Goal: Information Seeking & Learning: Find specific fact

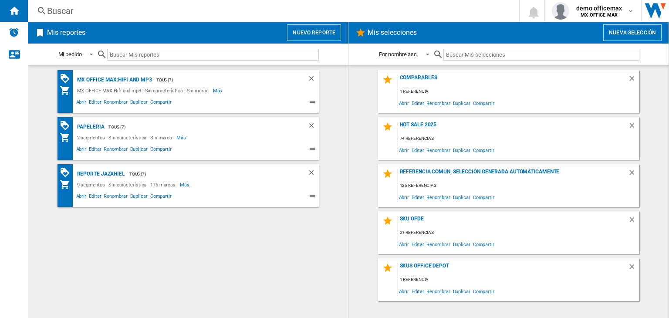
click at [268, 12] on div "Buscar" at bounding box center [271, 11] width 449 height 12
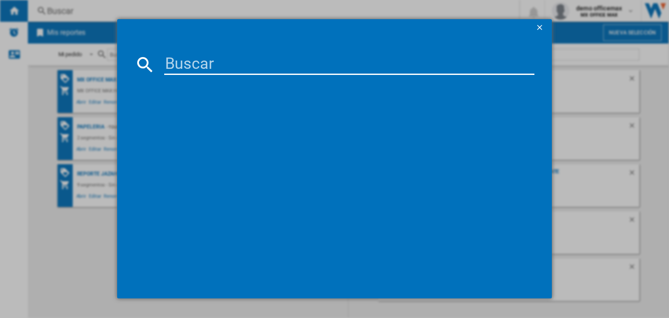
click at [292, 65] on input at bounding box center [349, 64] width 370 height 21
paste input "CARDINAL E61518 ONESTEP TABLE OF CONTENTS INDEX 15TABS"
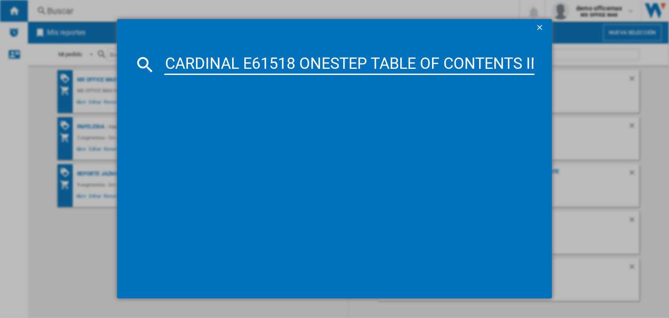
scroll to position [0, 99]
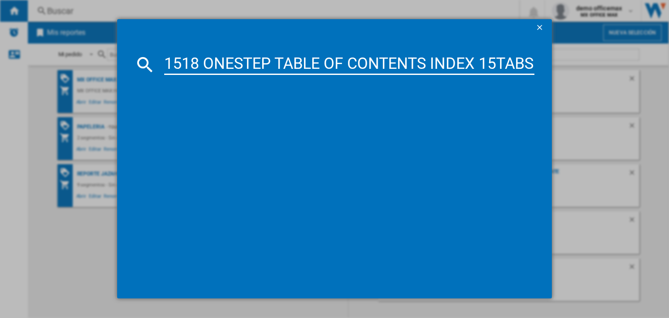
type input "CARDINAL E61518 ONESTEP TABLE OF CONTENTS INDEX 15TABS"
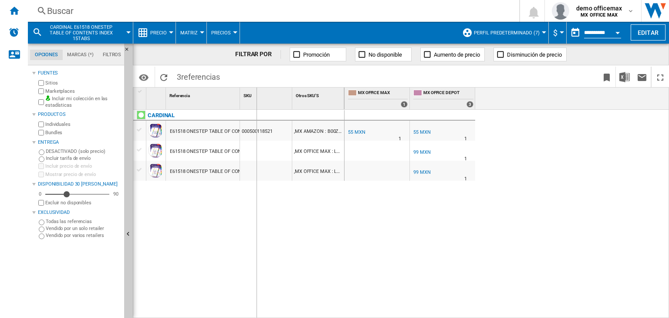
drag, startPoint x: 240, startPoint y: 99, endPoint x: 401, endPoint y: 99, distance: 160.3
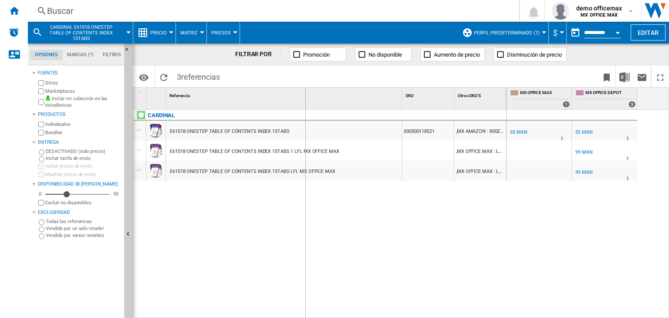
drag, startPoint x: 403, startPoint y: 96, endPoint x: 302, endPoint y: 106, distance: 101.9
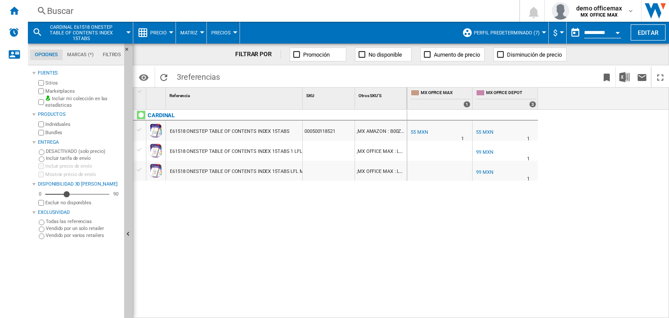
click at [262, 130] on div "E61518 ONESTEP TABLE OF CONTENTS INDEX 15TABS" at bounding box center [230, 132] width 120 height 20
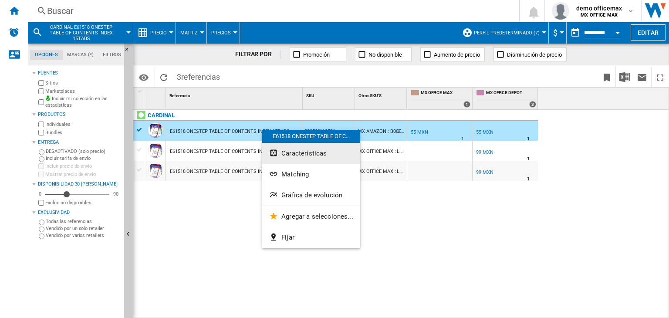
click at [310, 155] on span "Características" at bounding box center [303, 153] width 45 height 8
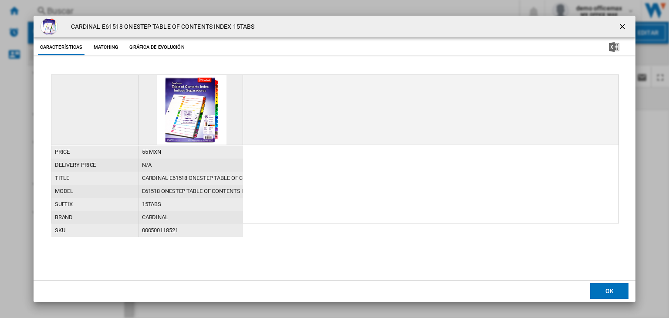
click at [107, 47] on button "Matching" at bounding box center [106, 48] width 38 height 16
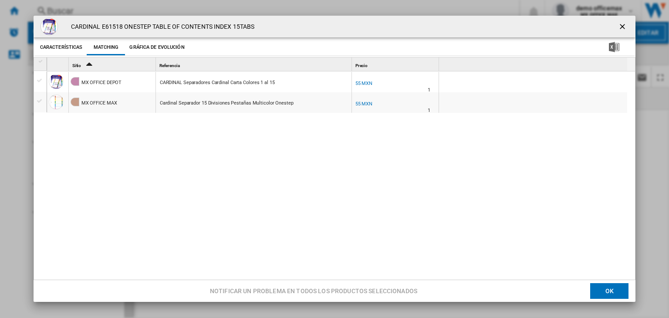
click at [227, 24] on h4 "CARDINAL E61518 ONESTEP TABLE OF CONTENTS INDEX 15TABS" at bounding box center [161, 27] width 188 height 9
click at [274, 13] on div "CARDINAL E61518 ONESTEP TABLE OF CONTENTS INDEX 15TABS Características Matching…" at bounding box center [334, 159] width 669 height 318
drag, startPoint x: 282, startPoint y: 9, endPoint x: 289, endPoint y: 10, distance: 6.5
click at [282, 9] on div "CARDINAL E61518 ONESTEP TABLE OF CONTENTS INDEX 15TABS Características Matching…" at bounding box center [334, 159] width 669 height 318
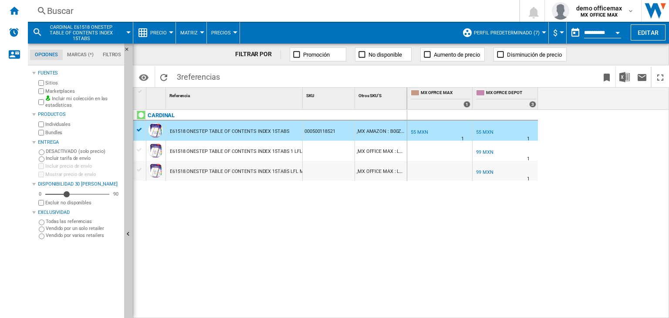
click at [395, 5] on div "Buscar" at bounding box center [271, 11] width 449 height 12
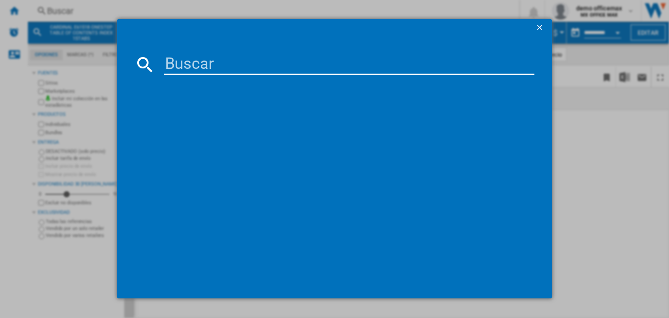
click at [351, 69] on input at bounding box center [349, 64] width 370 height 21
paste input "CARDINAL E60118 31PIECES"
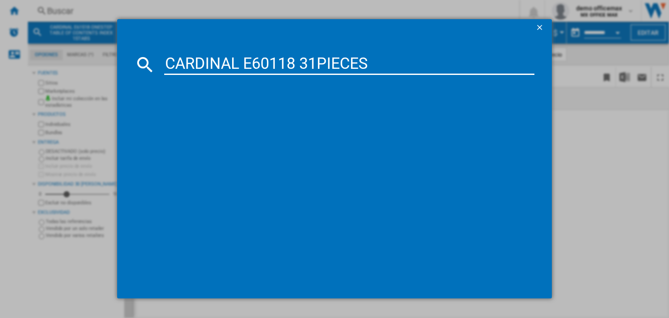
type input "CARDINAL E60118 31PIECES"
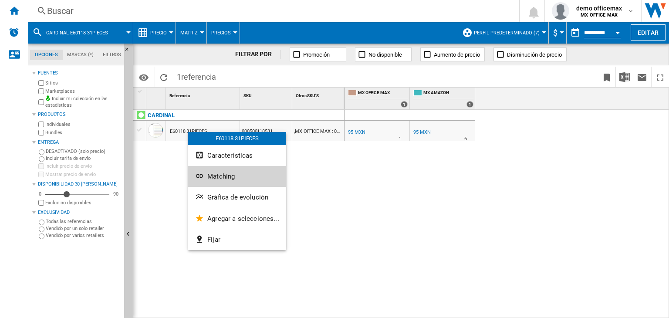
click at [223, 172] on span "Matching" at bounding box center [220, 176] width 27 height 8
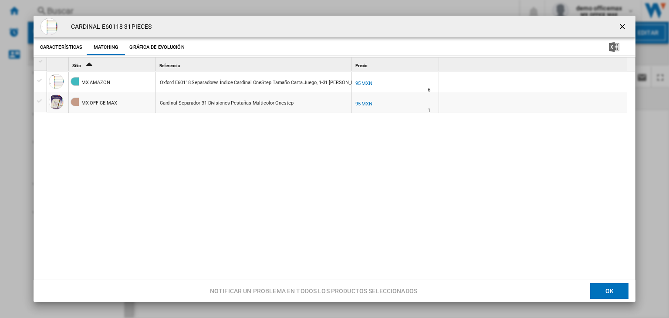
click at [125, 22] on div "CARDINAL E60118 31PIECES" at bounding box center [335, 27] width 602 height 22
click at [131, 27] on h4 "CARDINAL E60118 31PIECES" at bounding box center [109, 27] width 85 height 9
drag, startPoint x: 131, startPoint y: 27, endPoint x: 78, endPoint y: 27, distance: 53.1
click at [78, 27] on h4 "CARDINAL E60118 31PIECES" at bounding box center [109, 27] width 85 height 9
copy h4 "CARDINAL E60118 31PIECES"
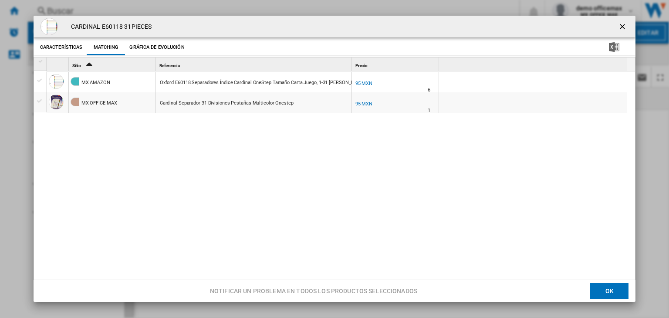
click at [323, 175] on div "MX AMAZON Oxford E60118 Separadores Índice Cardinal OneStep Tamaño Carta Juego,…" at bounding box center [339, 176] width 585 height 210
